Goal: Task Accomplishment & Management: Complete application form

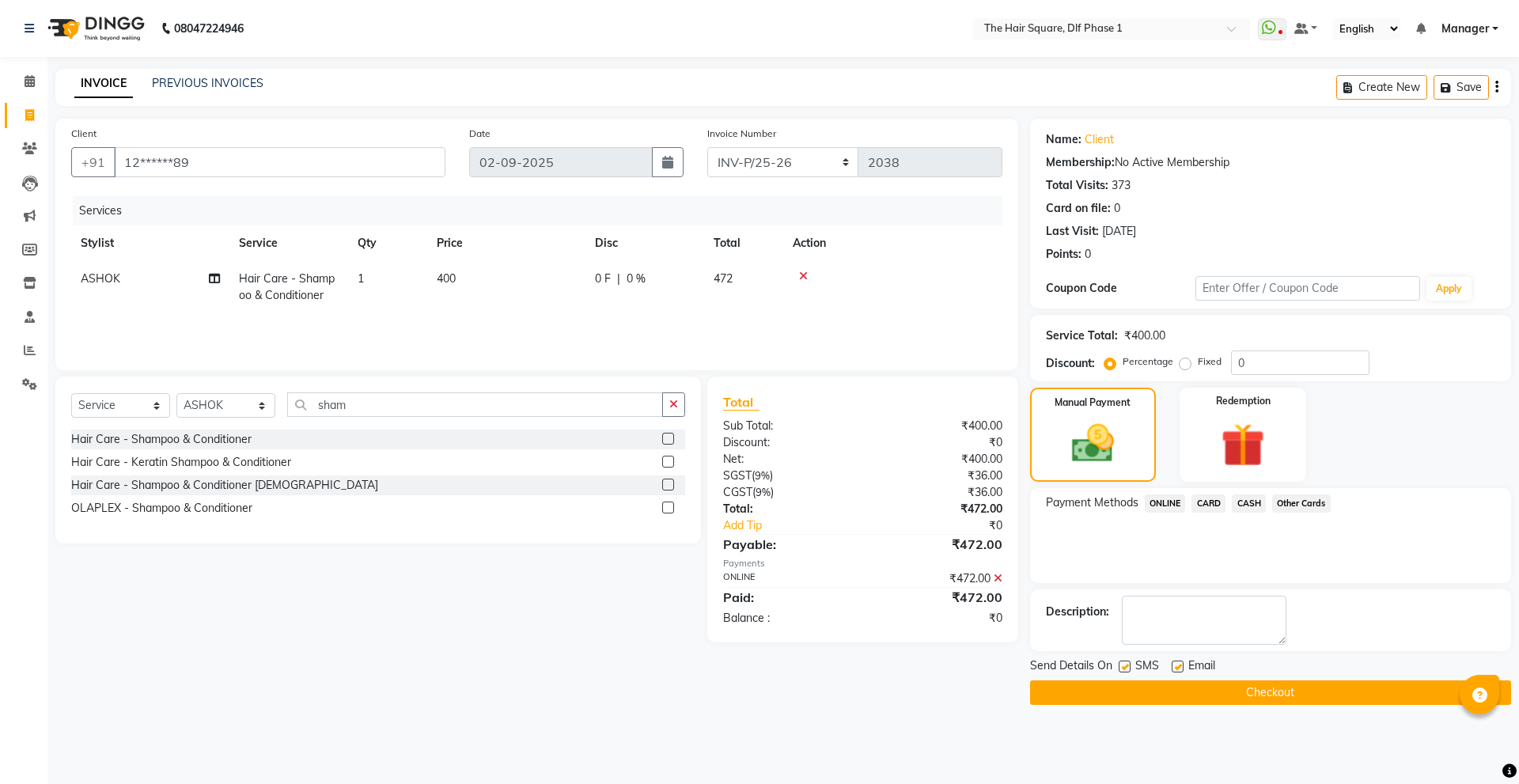
select select "5766"
select select "service"
select select "39748"
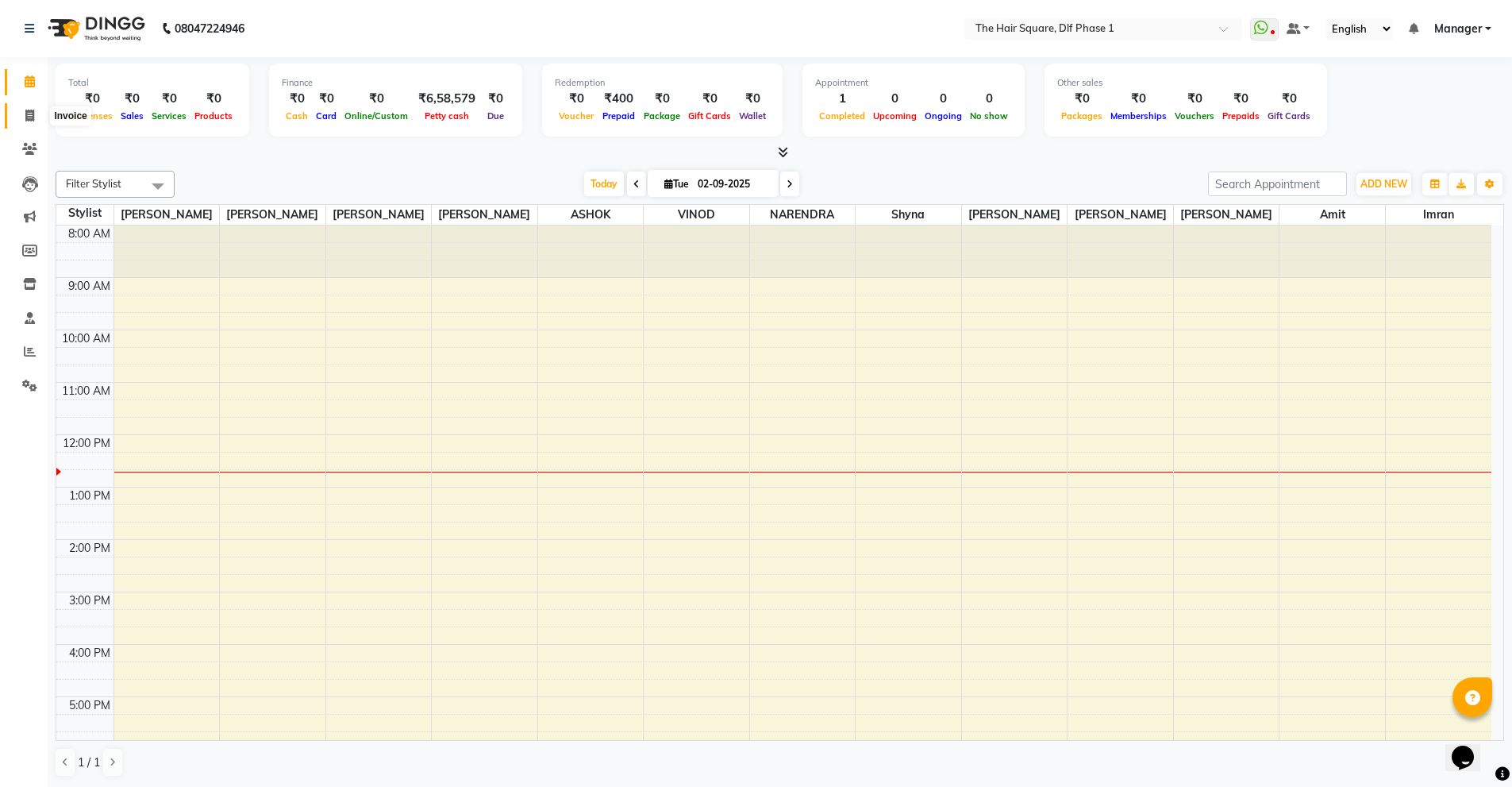
click at [37, 113] on span at bounding box center [30, 117] width 28 height 19
select select "service"
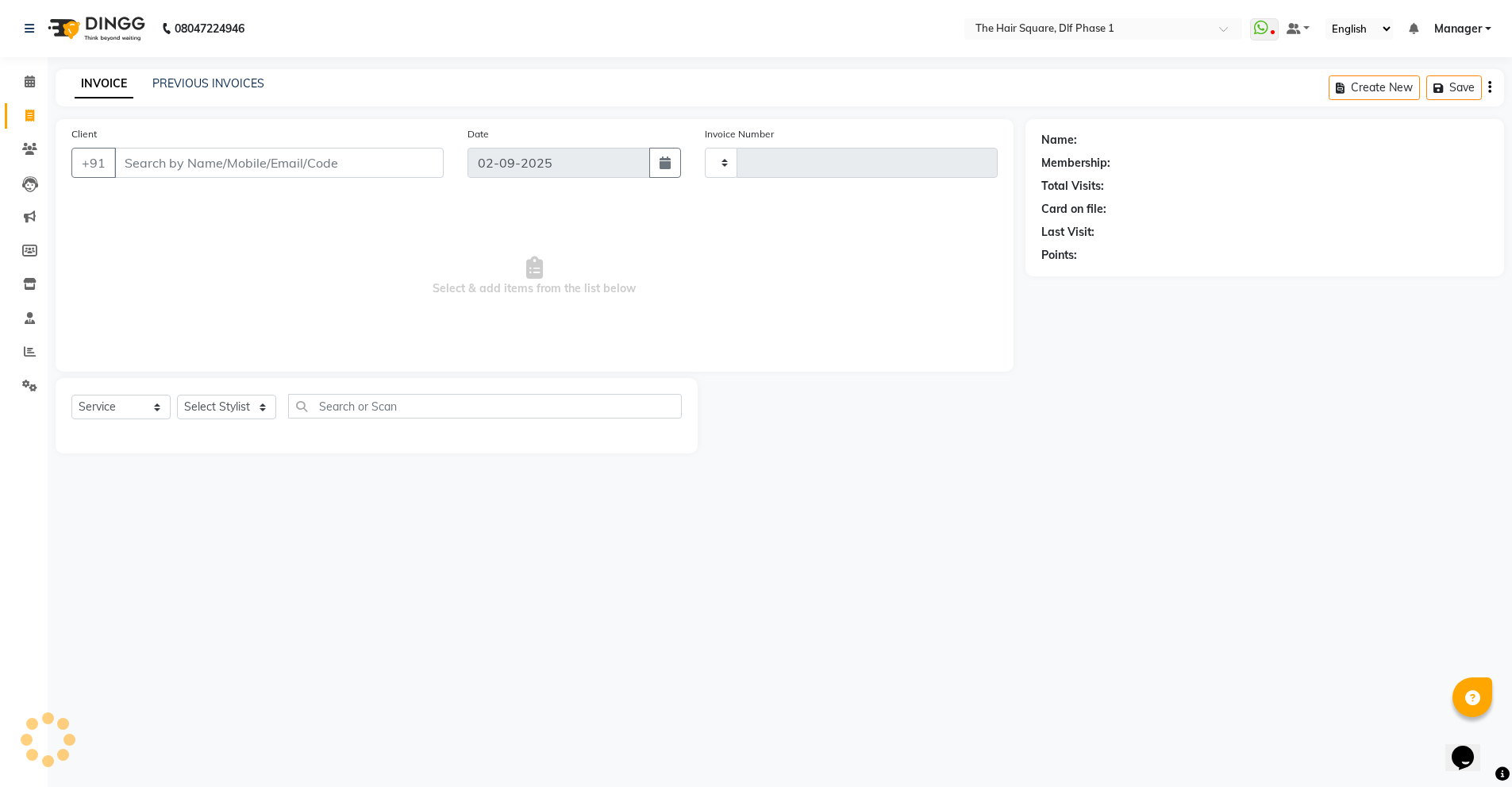
type input "2038"
select select "5766"
click at [223, 170] on input "Client" at bounding box center [280, 162] width 333 height 30
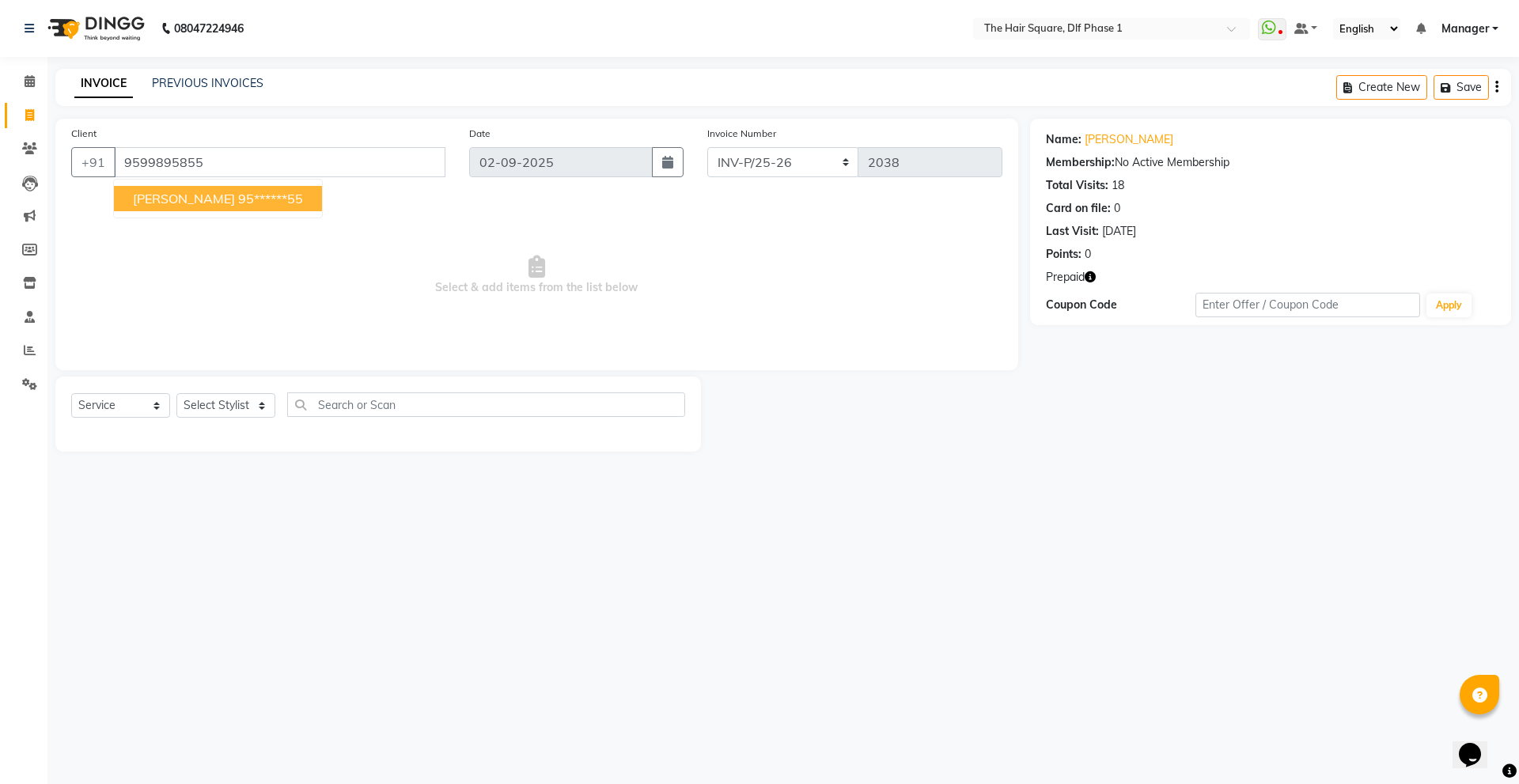
click at [249, 206] on button "[PERSON_NAME] 95******55" at bounding box center [218, 198] width 208 height 25
type input "95******55"
click at [1092, 274] on icon "button" at bounding box center [1090, 277] width 11 height 11
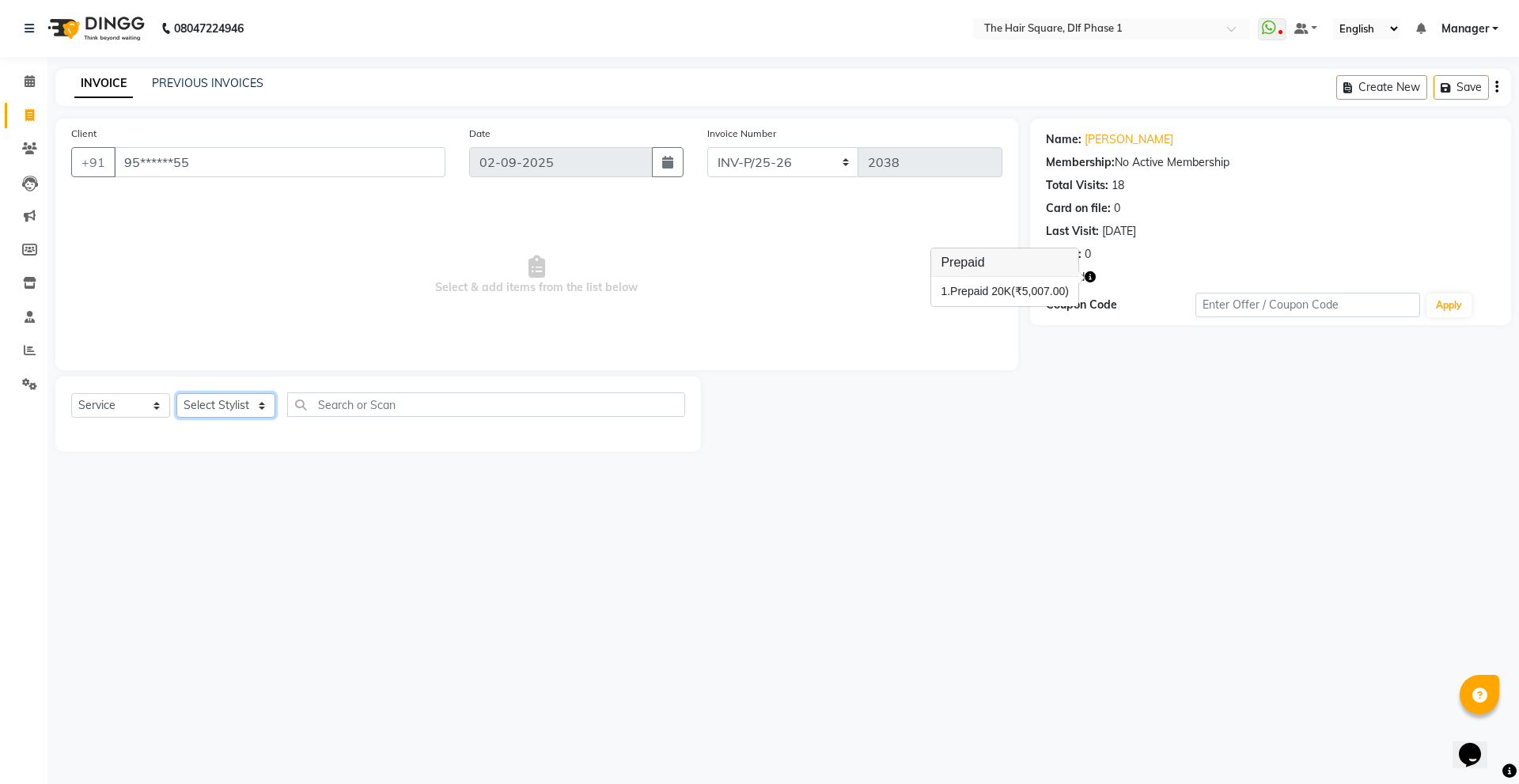
click at [249, 403] on select "Select Stylist [PERSON_NAME] AMIT [PERSON_NAME] [PERSON_NAME] [PERSON_NAME] Man…" at bounding box center [225, 405] width 99 height 24
select select "39749"
click at [176, 393] on select "Select Stylist [PERSON_NAME] AMIT [PERSON_NAME] [PERSON_NAME] [PERSON_NAME] Man…" at bounding box center [225, 405] width 99 height 24
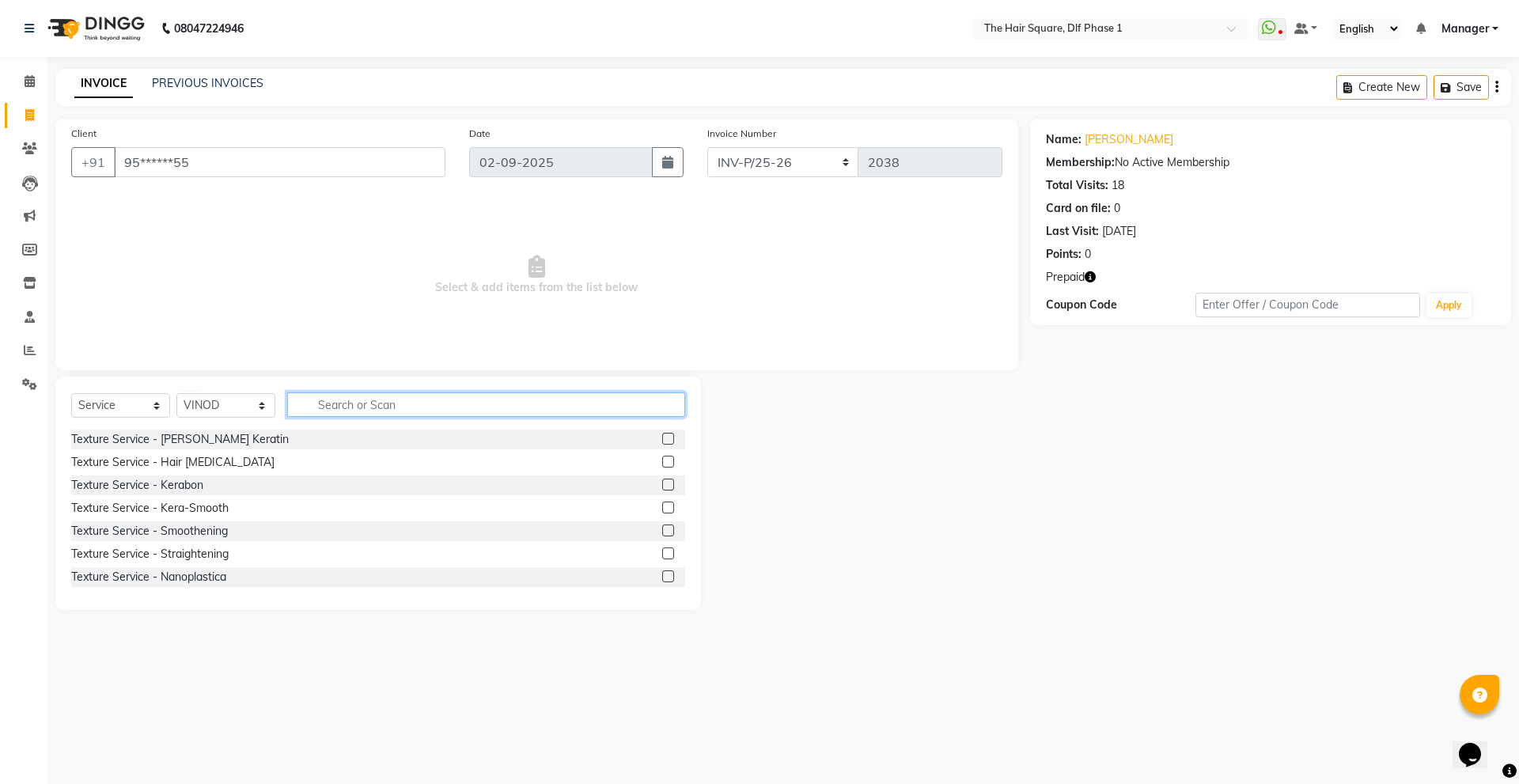
click at [399, 401] on input "text" at bounding box center [486, 404] width 398 height 24
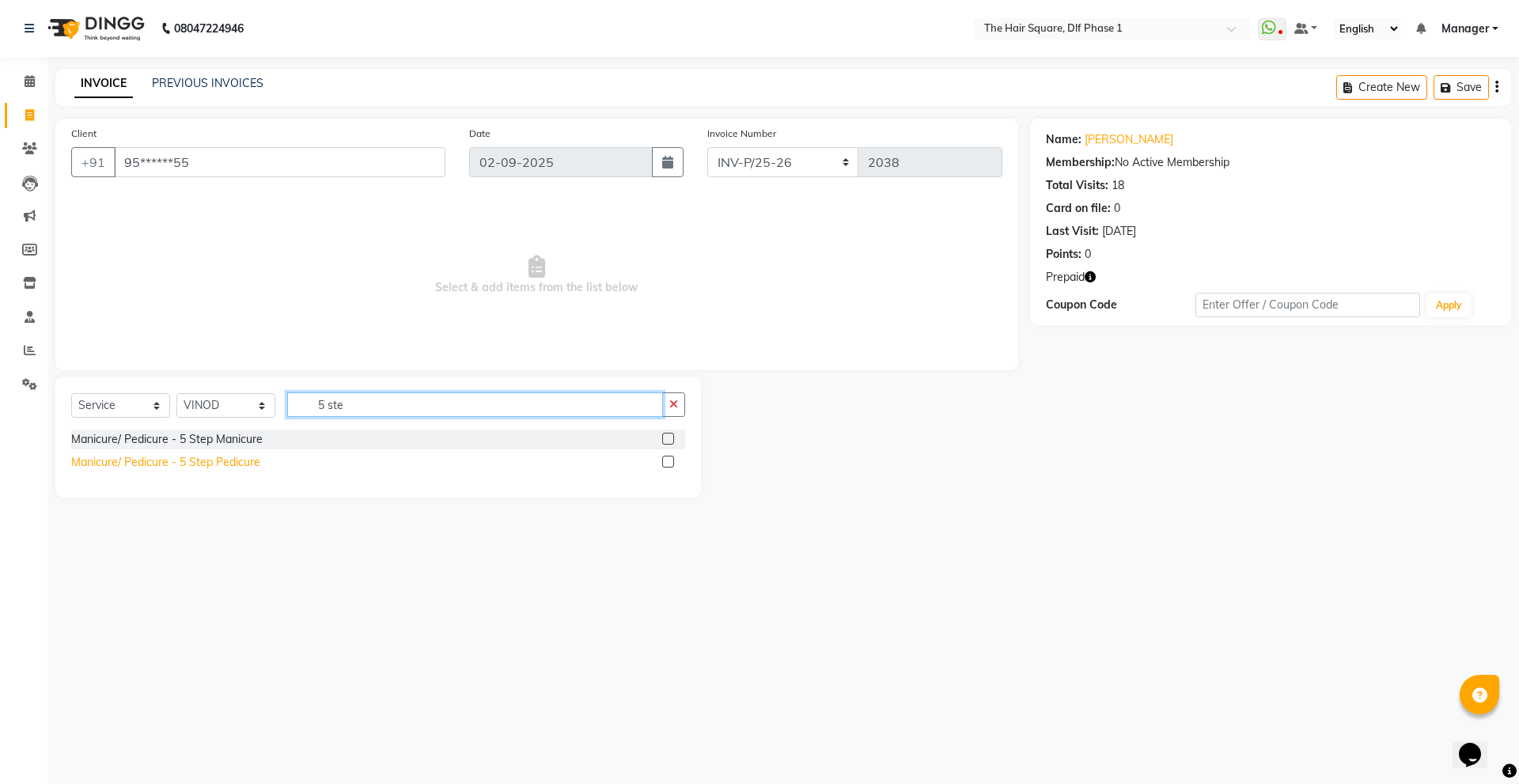
type input "5 ste"
click at [235, 465] on div "Manicure/ Pedicure - 5 Step Pedicure" at bounding box center [165, 462] width 189 height 17
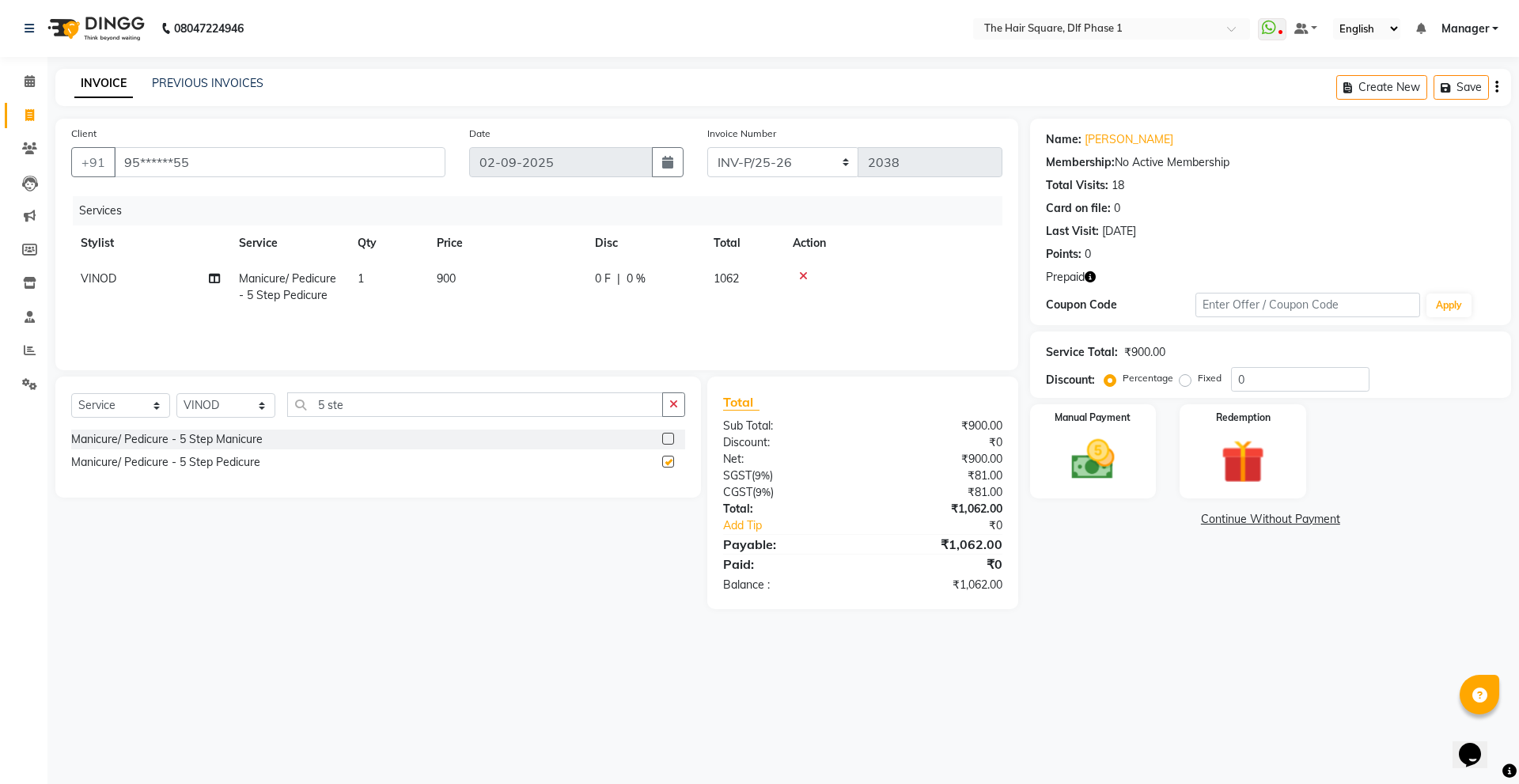
checkbox input "false"
drag, startPoint x: 1200, startPoint y: 401, endPoint x: 1185, endPoint y: 406, distance: 15.8
click at [1185, 406] on div "Name: [PERSON_NAME] Membership: No Active Membership Total Visits: 18 Card on f…" at bounding box center [1276, 364] width 493 height 491
type input "30"
click at [1204, 431] on div "Redemption" at bounding box center [1243, 450] width 132 height 97
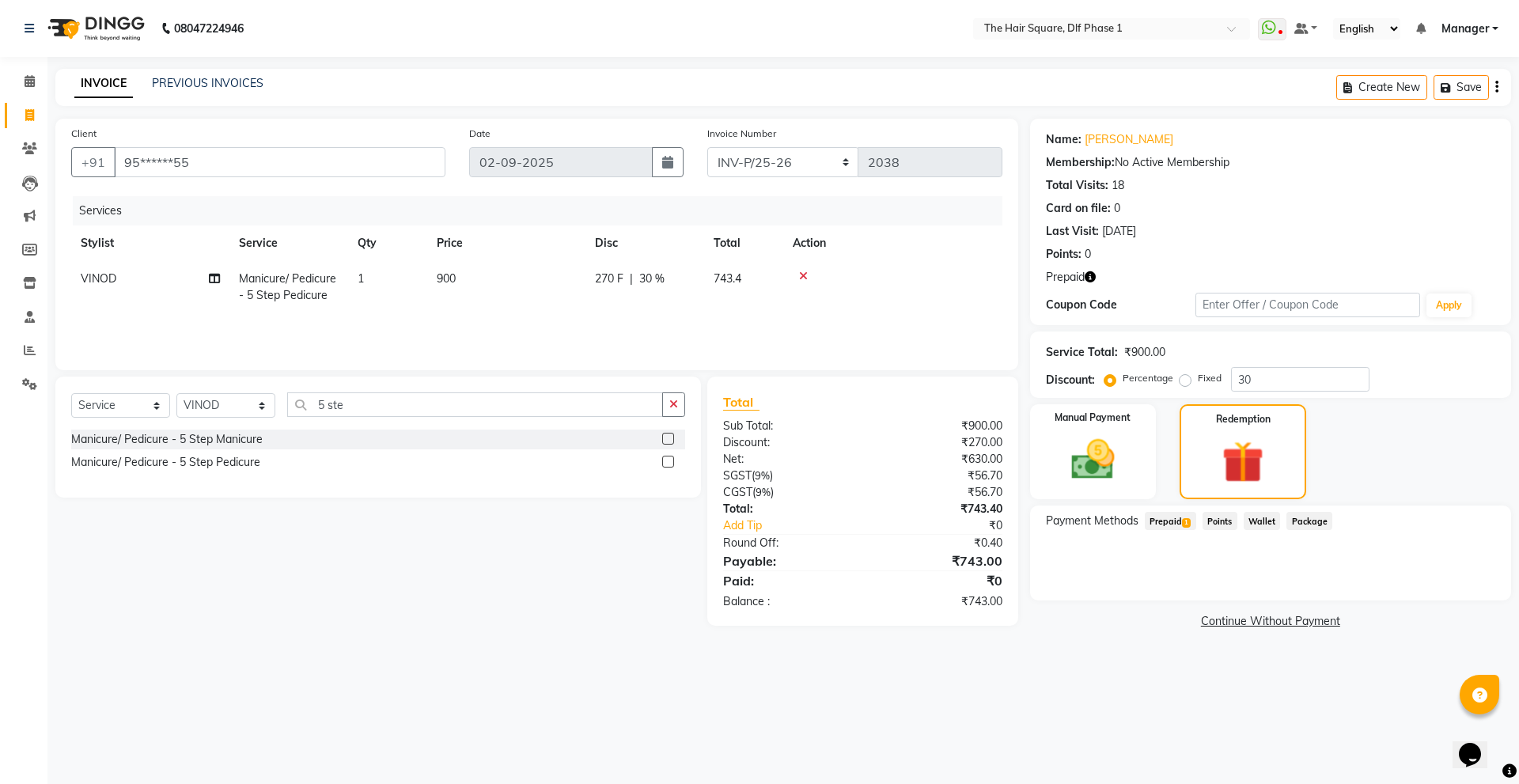
click at [1178, 519] on span "Prepaid 1" at bounding box center [1170, 521] width 51 height 19
click at [1452, 590] on button "Add" at bounding box center [1457, 584] width 57 height 27
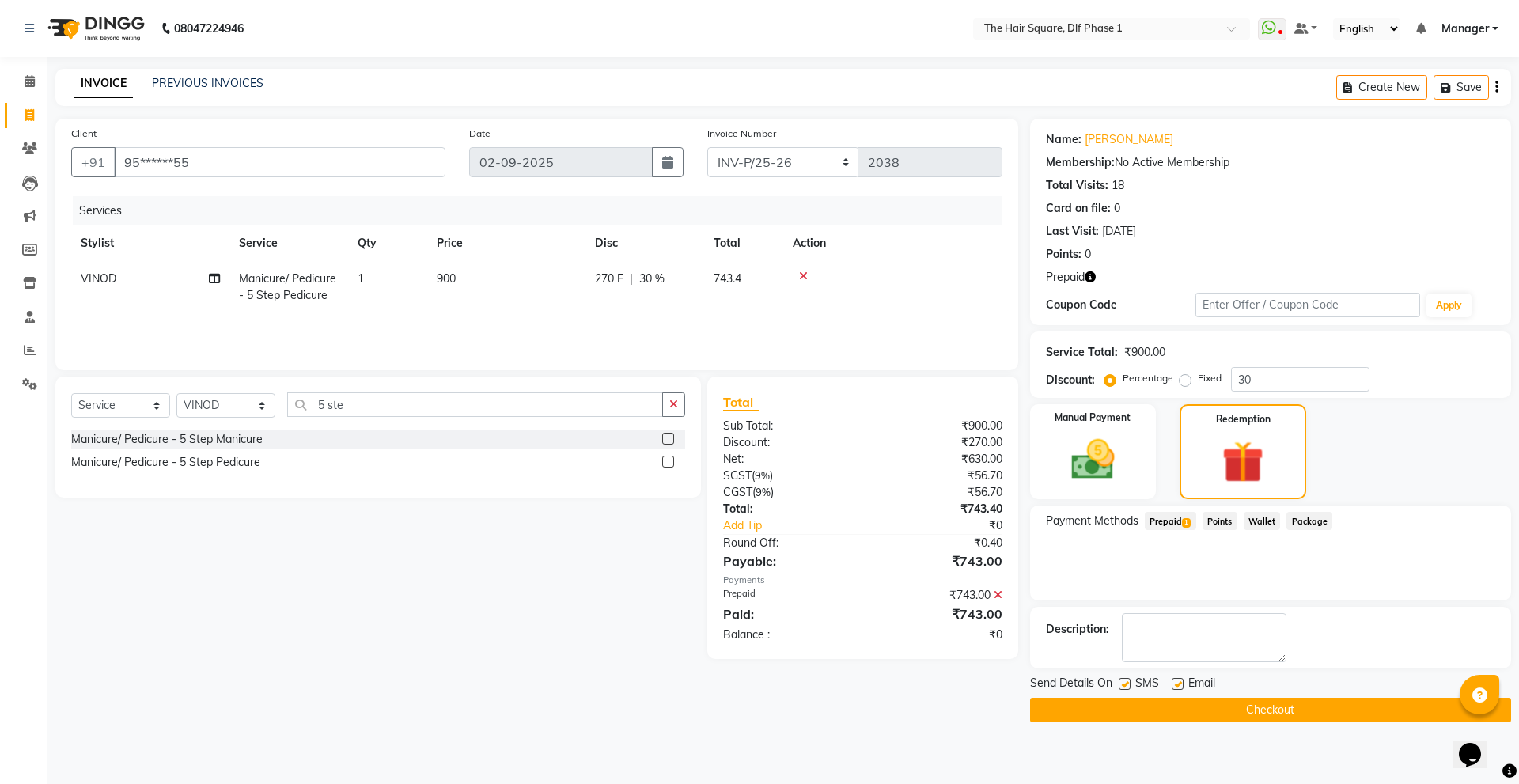
click at [283, 289] on span "Manicure/ Pedicure - 5 Step Pedicure" at bounding box center [287, 287] width 97 height 31
select select "39749"
click at [324, 293] on span "Manicure/ Pedicure - 5 Step Pedicure x" at bounding box center [318, 293] width 139 height 34
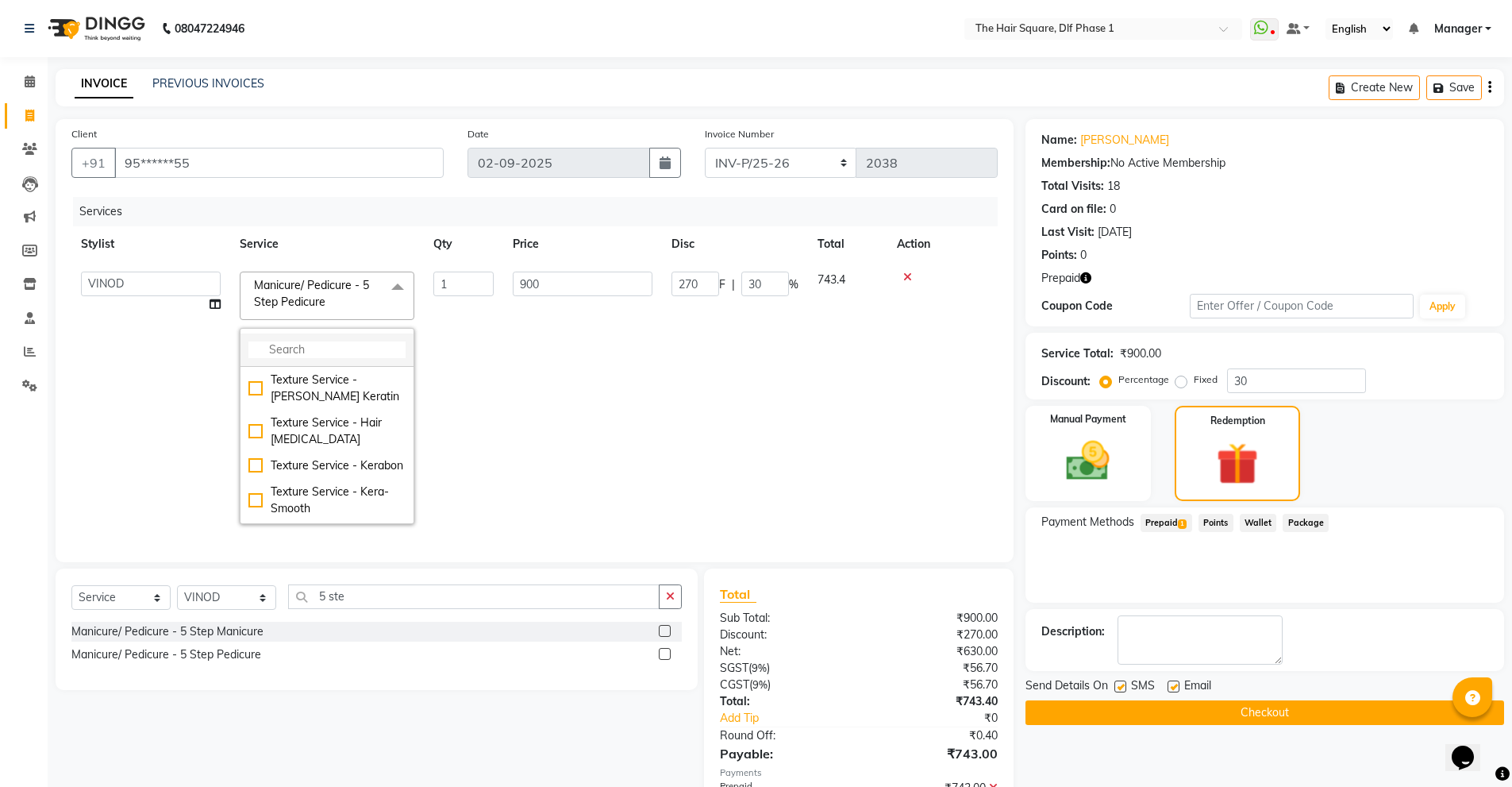
click at [318, 341] on input "multiselect-search" at bounding box center [327, 349] width 157 height 17
type input "ayur"
click at [340, 398] on div "Manicure/ Pedicure - Ayurvelous Manicure" at bounding box center [327, 388] width 157 height 33
checkbox input "true"
type input "1600"
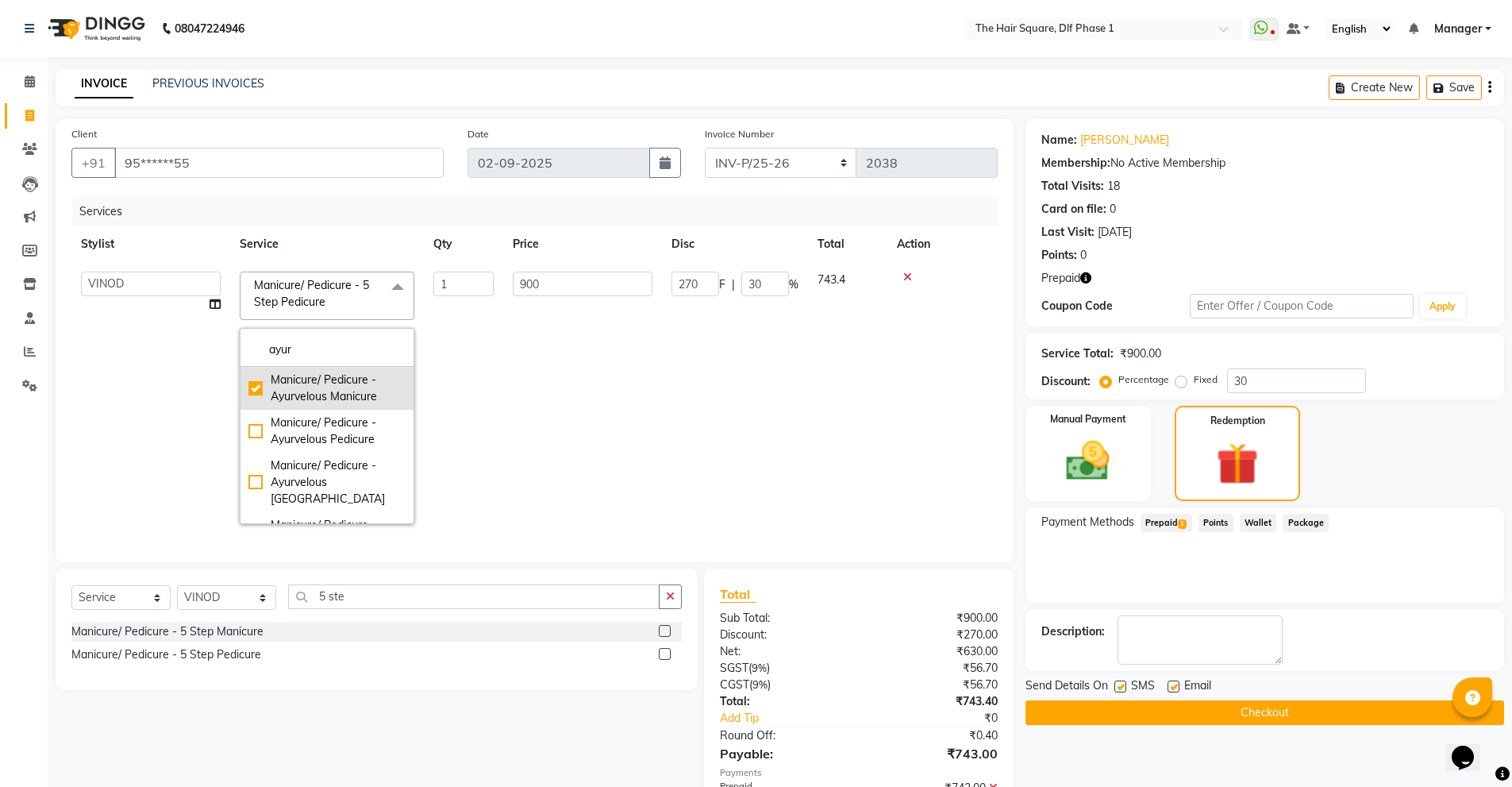
type input "480"
click at [510, 239] on th "Price" at bounding box center [583, 244] width 159 height 36
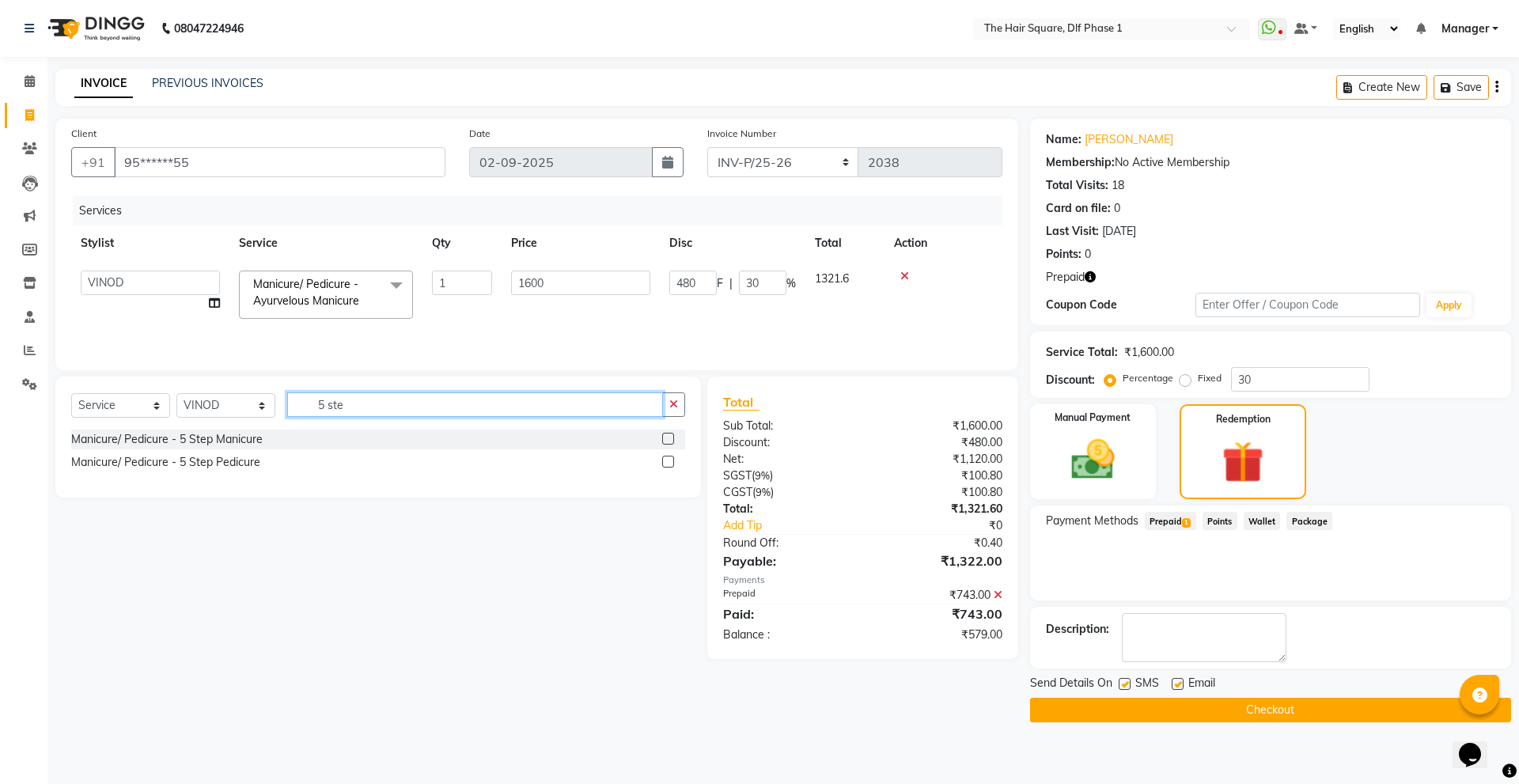
drag, startPoint x: 359, startPoint y: 402, endPoint x: 240, endPoint y: 415, distance: 119.7
click at [240, 415] on div "Select Service Product Membership Package Voucher Prepaid Gift Card Select Styl…" at bounding box center [378, 411] width 614 height 37
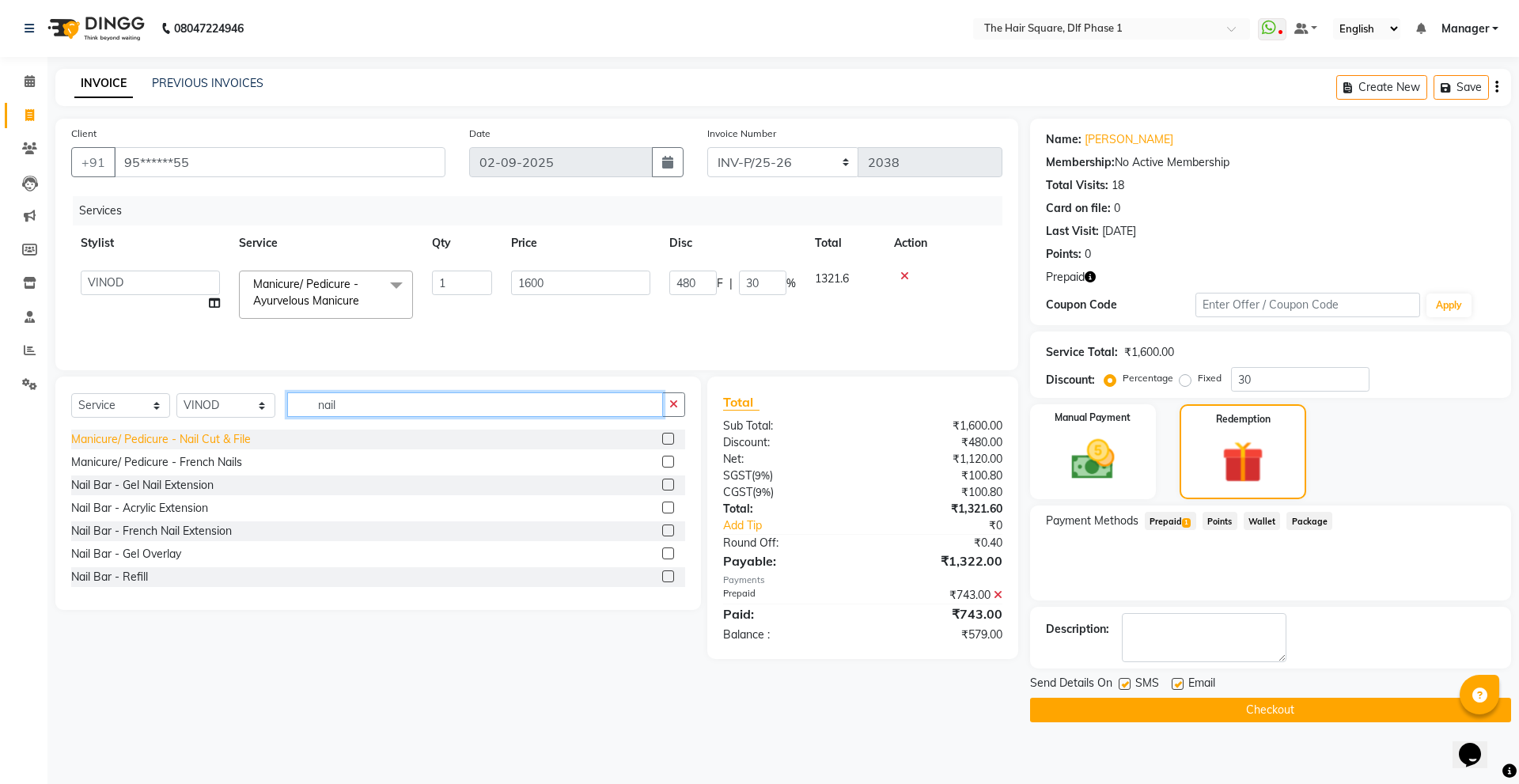
type input "nail"
click at [238, 436] on div "Manicure/ Pedicure - Nail Cut & File" at bounding box center [160, 439] width 180 height 17
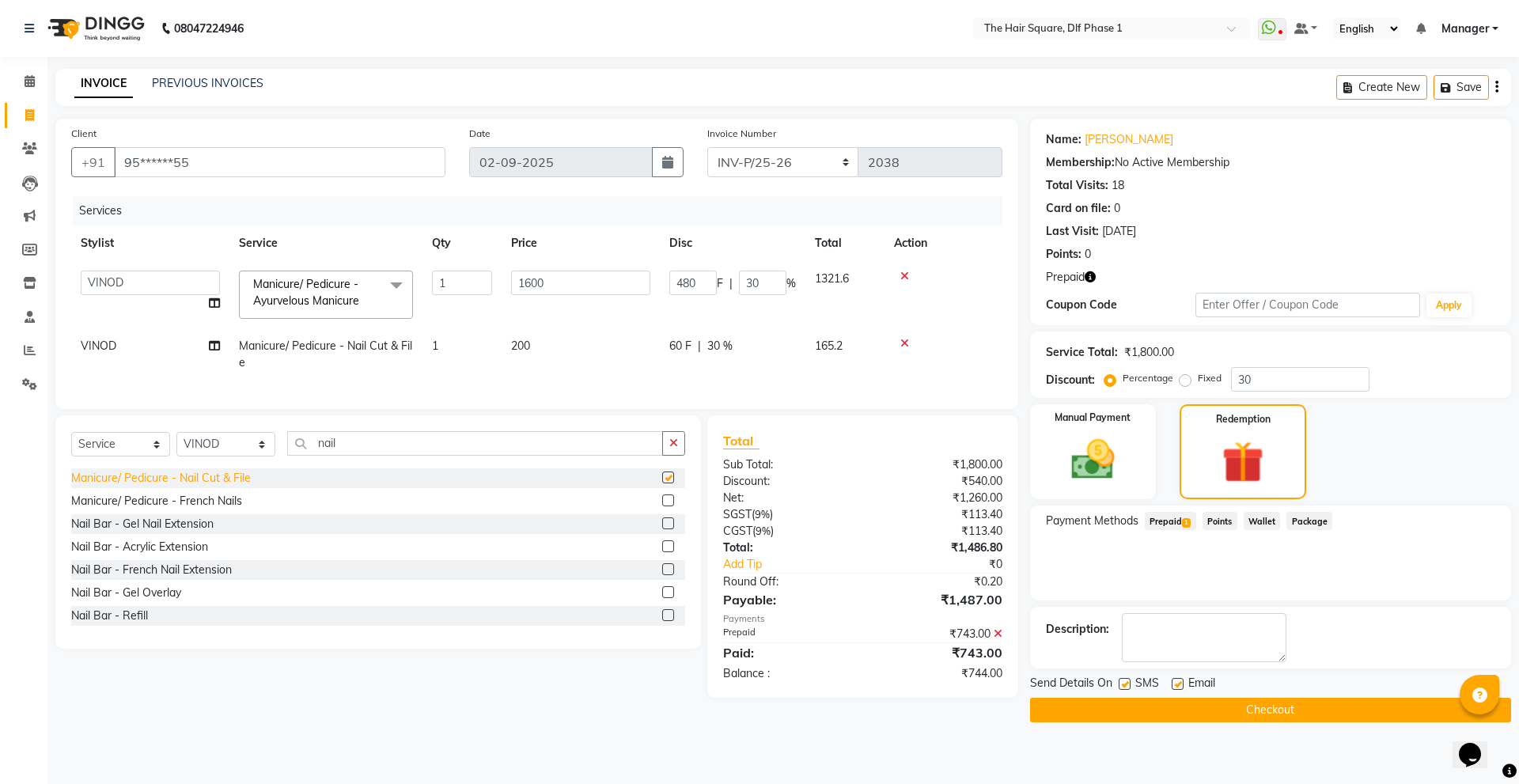
checkbox input "false"
click at [1171, 521] on span "Prepaid 1" at bounding box center [1170, 521] width 51 height 19
click at [991, 642] on div "₹743.00" at bounding box center [937, 634] width 151 height 17
click at [994, 639] on icon at bounding box center [998, 633] width 8 height 11
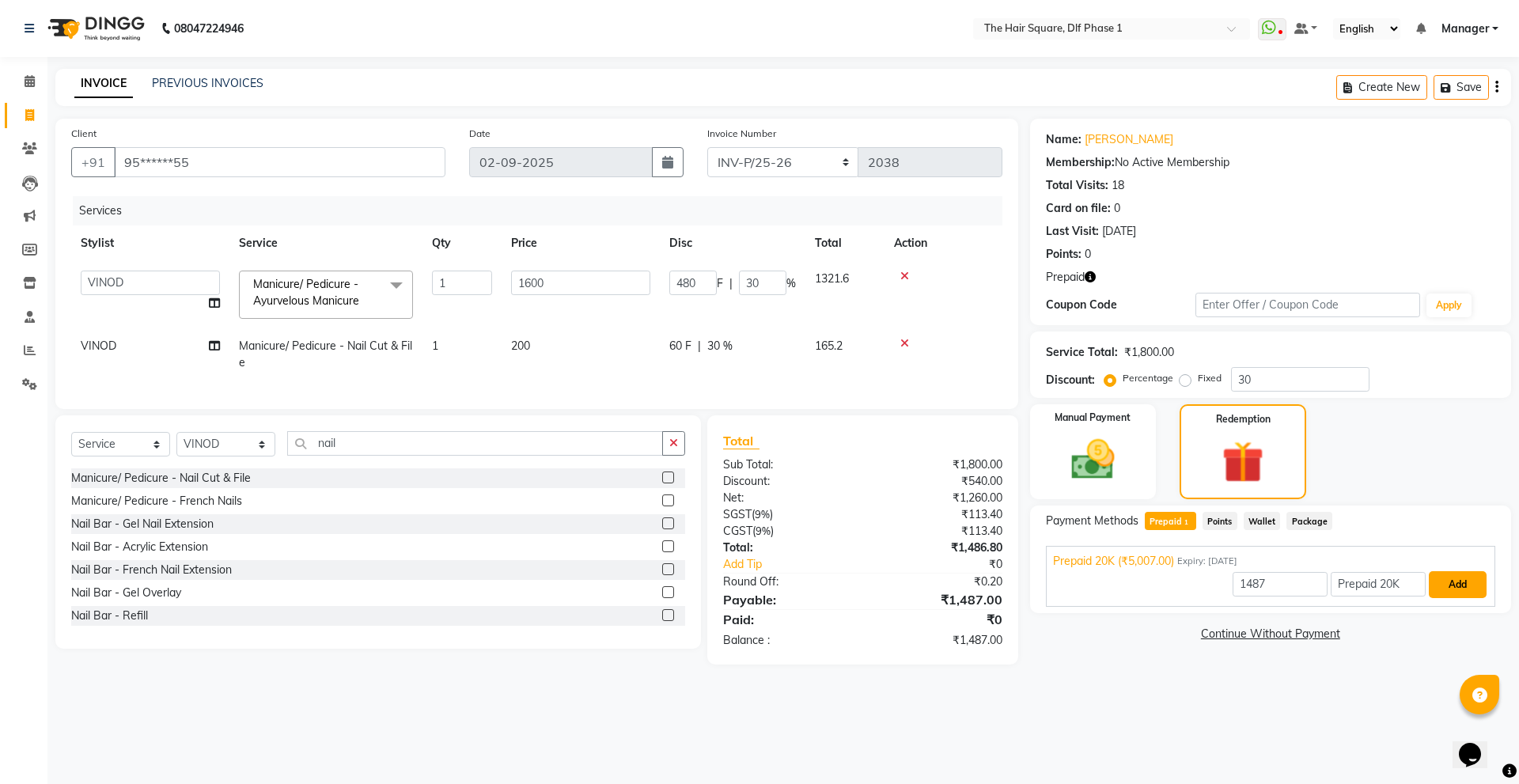
click at [1441, 588] on button "Add" at bounding box center [1457, 584] width 57 height 27
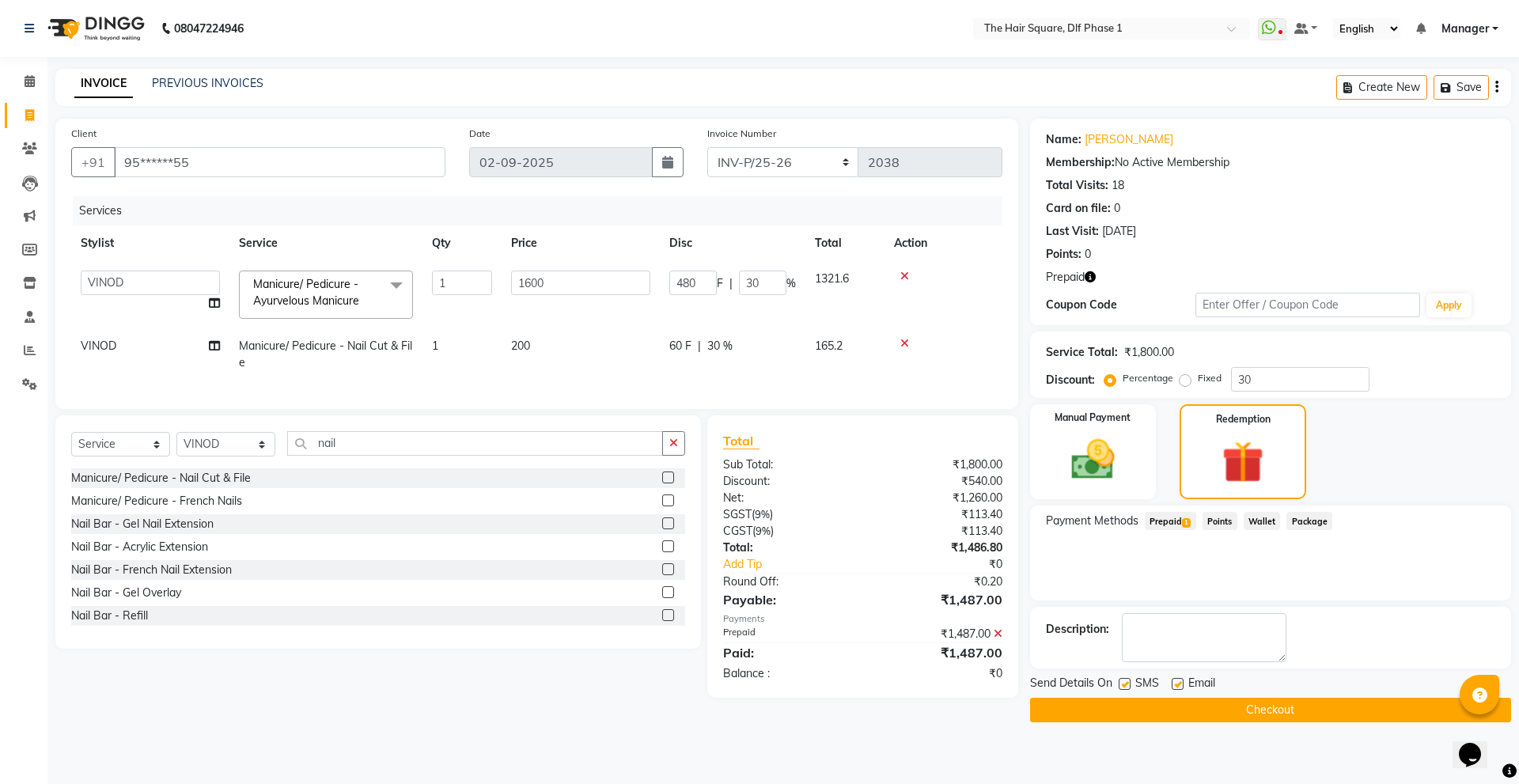
click at [1147, 700] on button "Checkout" at bounding box center [1270, 709] width 481 height 24
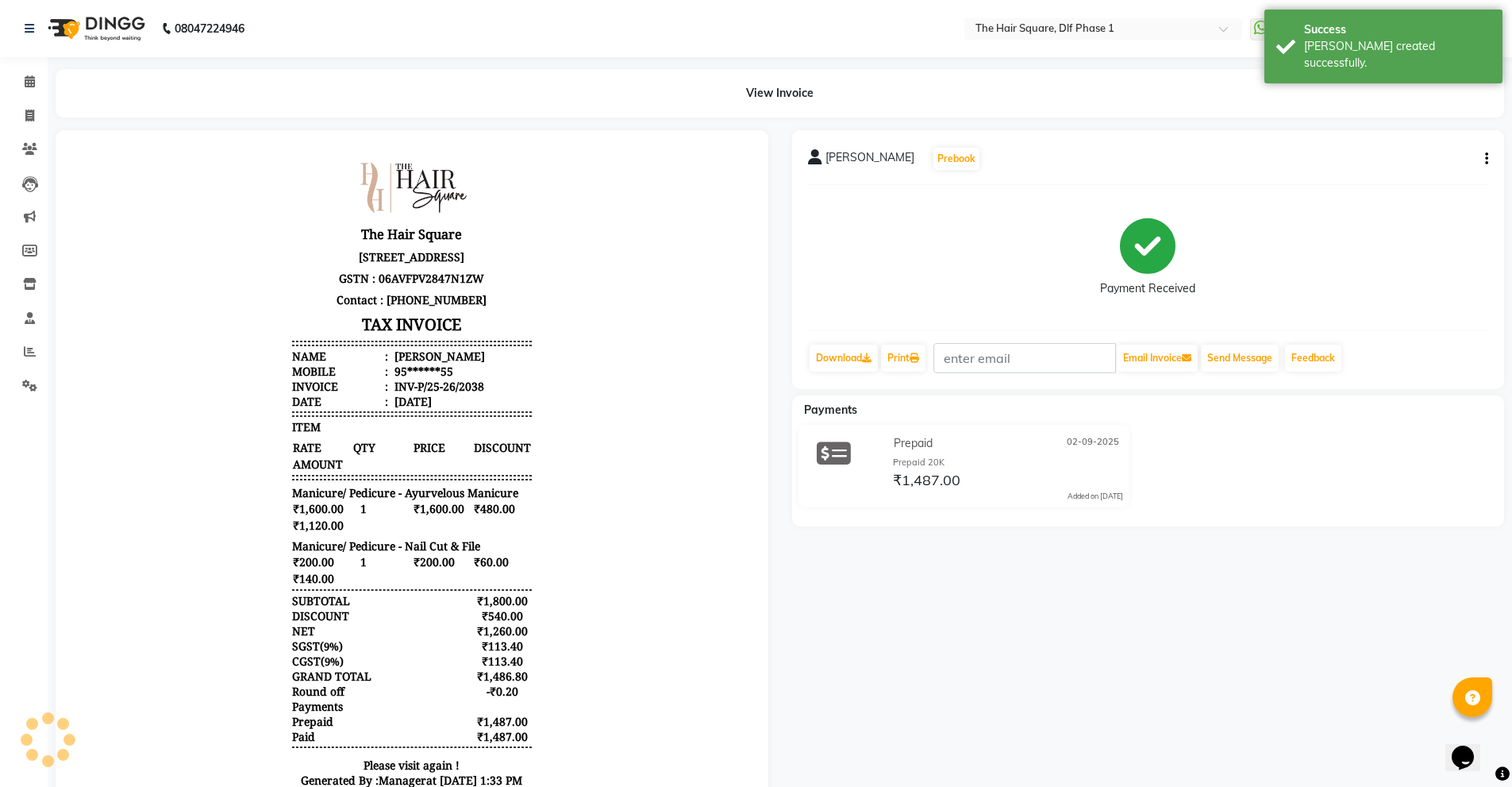
scroll to position [148, 0]
